Goal: Task Accomplishment & Management: Manage account settings

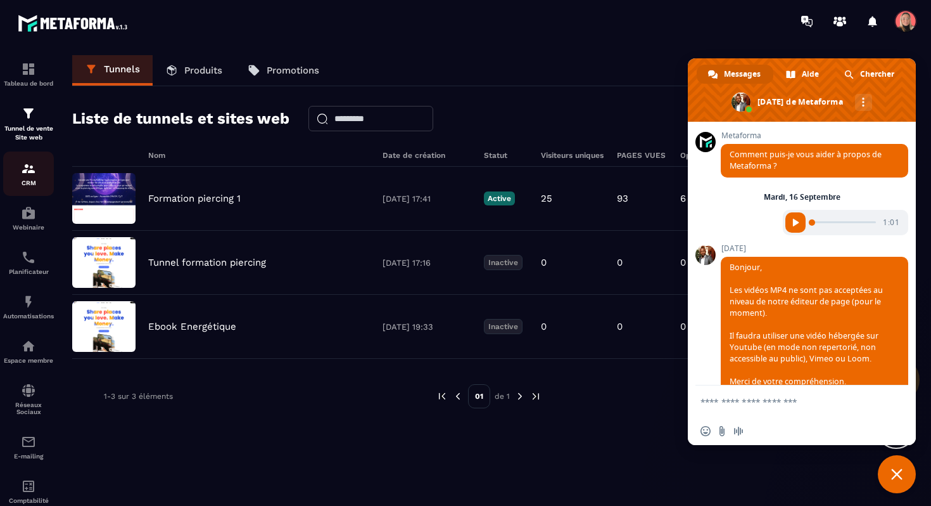
scroll to position [6819, 0]
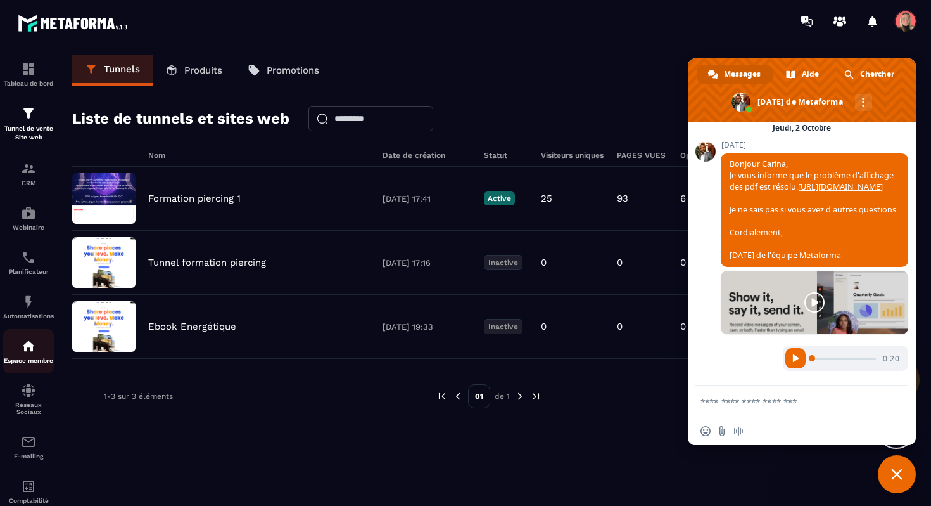
click at [40, 353] on div "Espace membre" at bounding box center [28, 350] width 51 height 25
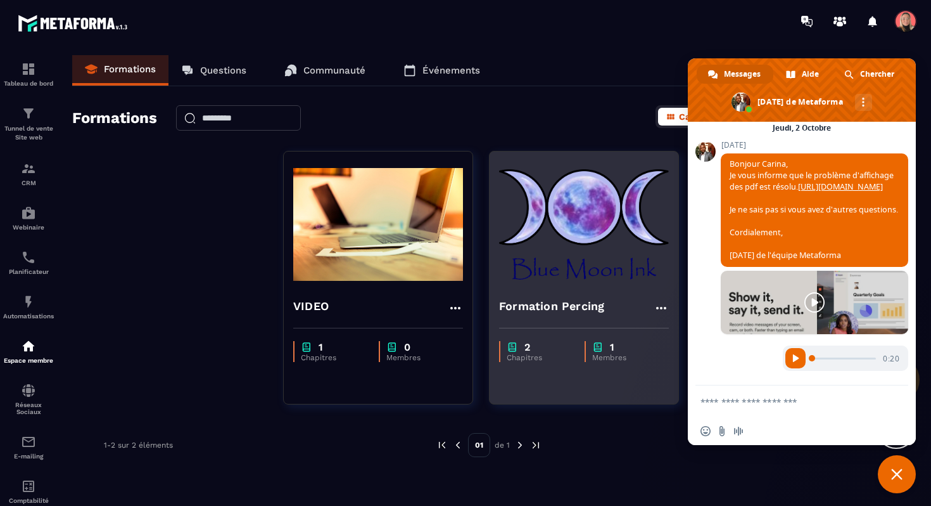
click at [539, 319] on div "2 Chapitres 1 Membres" at bounding box center [584, 344] width 189 height 53
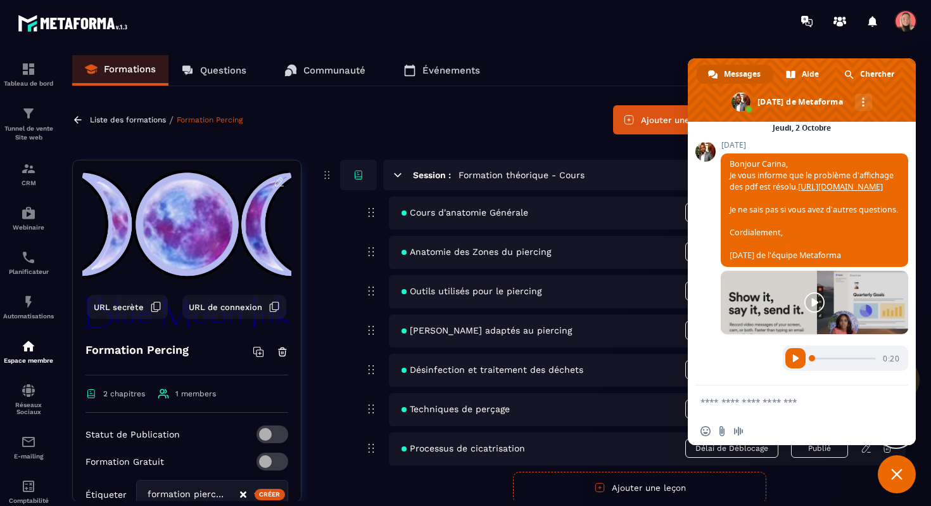
click at [461, 211] on span "Cours d'anatomie Générale" at bounding box center [465, 212] width 127 height 10
click at [900, 478] on span "Fermer le chat" at bounding box center [896, 473] width 11 height 11
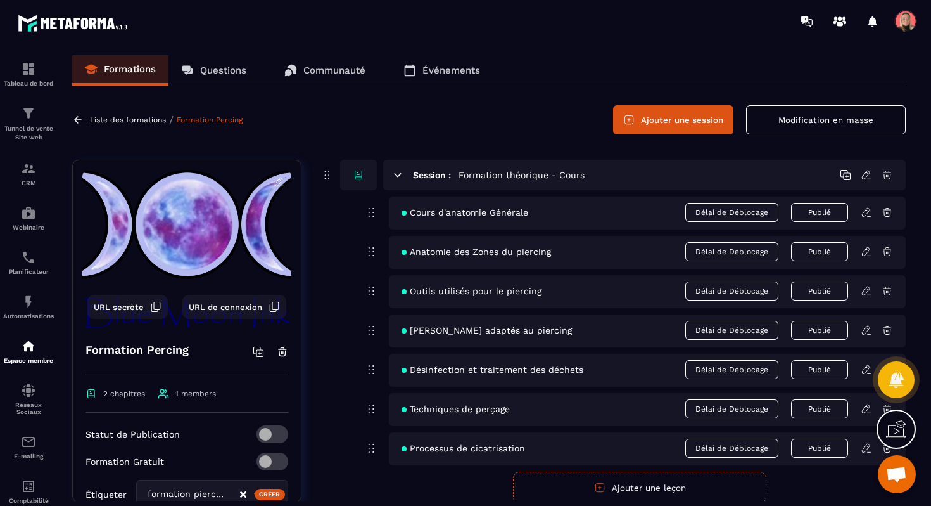
click at [573, 203] on div "Cours d'anatomie Générale Délai de Déblocage Publié" at bounding box center [647, 212] width 517 height 33
click at [485, 174] on h5 "Formation théorique - Cours" at bounding box center [522, 175] width 126 height 13
click at [430, 219] on div "Cours d'anatomie Générale Délai de Déblocage Publié" at bounding box center [647, 212] width 517 height 33
click at [434, 246] on span "Anatomie des Zones du piercing" at bounding box center [477, 251] width 150 height 10
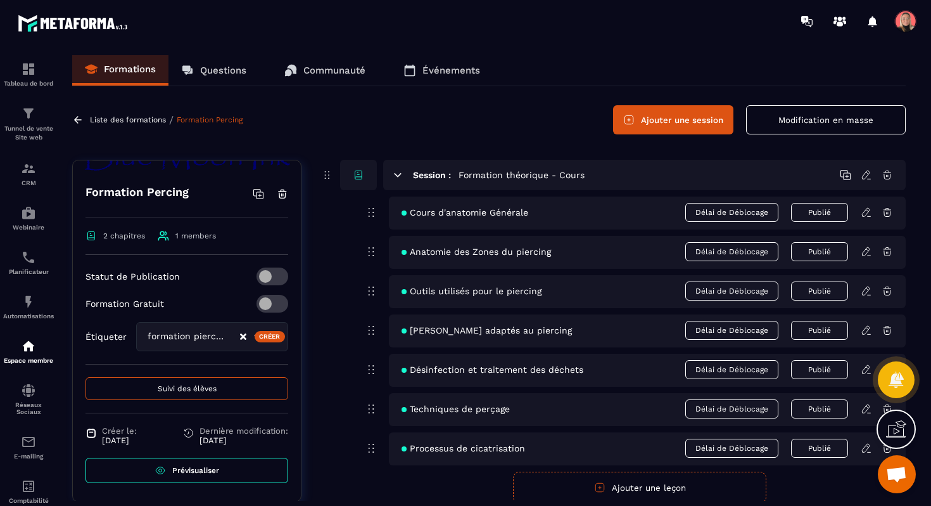
scroll to position [158, 0]
click at [194, 389] on span "Suivi des élèves" at bounding box center [187, 387] width 59 height 9
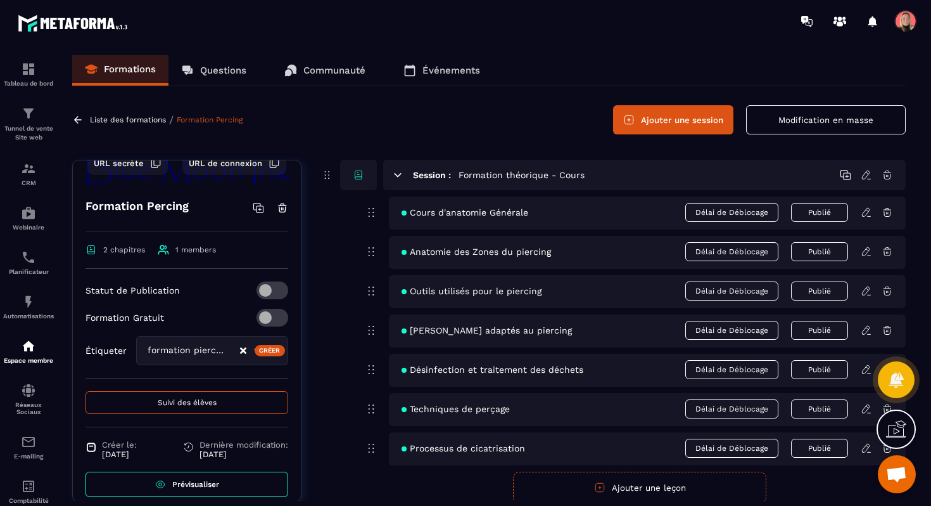
scroll to position [158, 0]
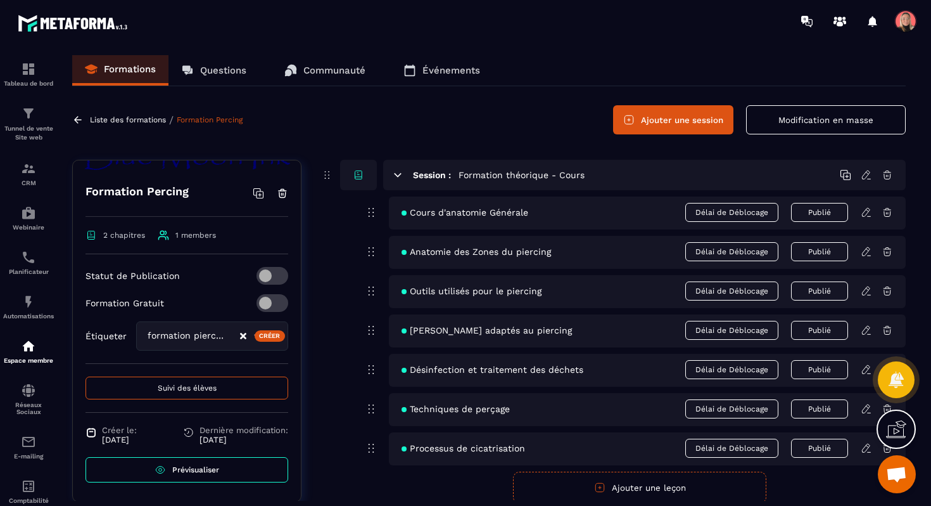
click at [189, 477] on link "Prévisualiser" at bounding box center [187, 469] width 203 height 25
